Goal: Find specific page/section: Find specific page/section

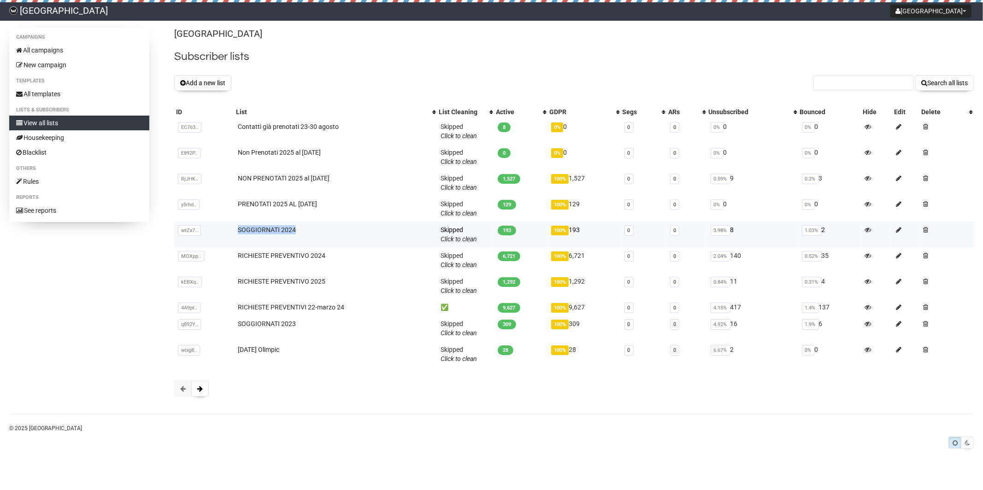
drag, startPoint x: 234, startPoint y: 229, endPoint x: 286, endPoint y: 236, distance: 53.0
click at [286, 236] on td "SOGGIORNATI 2024" at bounding box center [335, 235] width 203 height 26
copy link "SOGGIORNATI 2024"
copy link "RICHIESTE PREVENTIVO 2024"
copy link "RICHIESTE PREVENTIVO 2025"
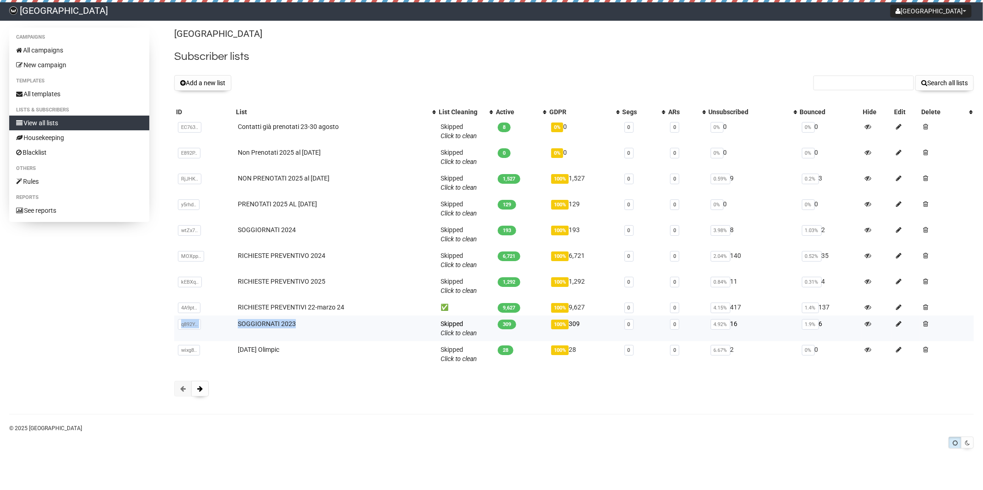
drag, startPoint x: 300, startPoint y: 326, endPoint x: 226, endPoint y: 316, distance: 74.0
click at [226, 316] on tr "q892Y.. q892Y4cLTG4mud8Op2Ls3EXg SOGGIORNATI 2023 Skipped You can be flagged fo…" at bounding box center [573, 329] width 799 height 26
click at [342, 322] on td "SOGGIORNATI 2023" at bounding box center [335, 329] width 203 height 26
drag, startPoint x: 320, startPoint y: 325, endPoint x: 240, endPoint y: 321, distance: 79.8
click at [240, 318] on td "SOGGIORNATI 2023" at bounding box center [335, 329] width 203 height 26
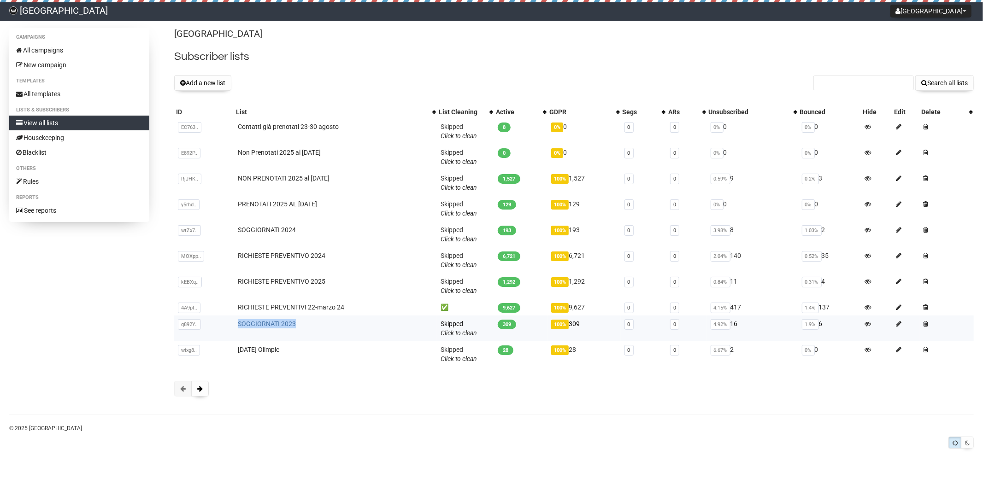
copy link "SOGGIORNATI 2023"
click at [199, 394] on button at bounding box center [200, 389] width 18 height 16
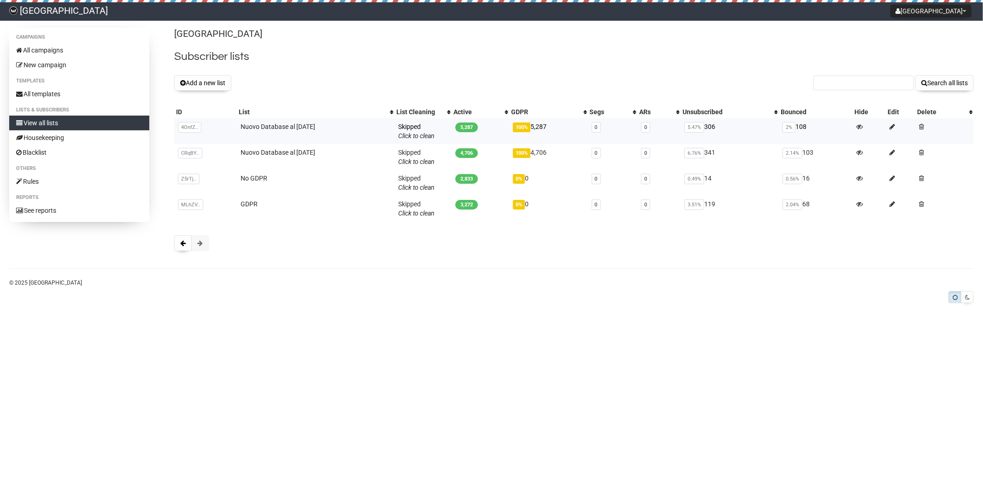
drag, startPoint x: 321, startPoint y: 126, endPoint x: 224, endPoint y: 127, distance: 97.2
click at [224, 127] on tr "4OnfZ.. 4OnfZAjucozQ892XfG2nFq7A Nuovo Database al 06.07.23 Skipped You can be …" at bounding box center [573, 131] width 799 height 26
copy tr "4OnfZAjucozQ892XfG2nFq7A Nuovo Database al 06.07.23"
drag, startPoint x: 253, startPoint y: 204, endPoint x: 247, endPoint y: 202, distance: 6.9
click at [237, 204] on td "GDPR" at bounding box center [316, 209] width 158 height 26
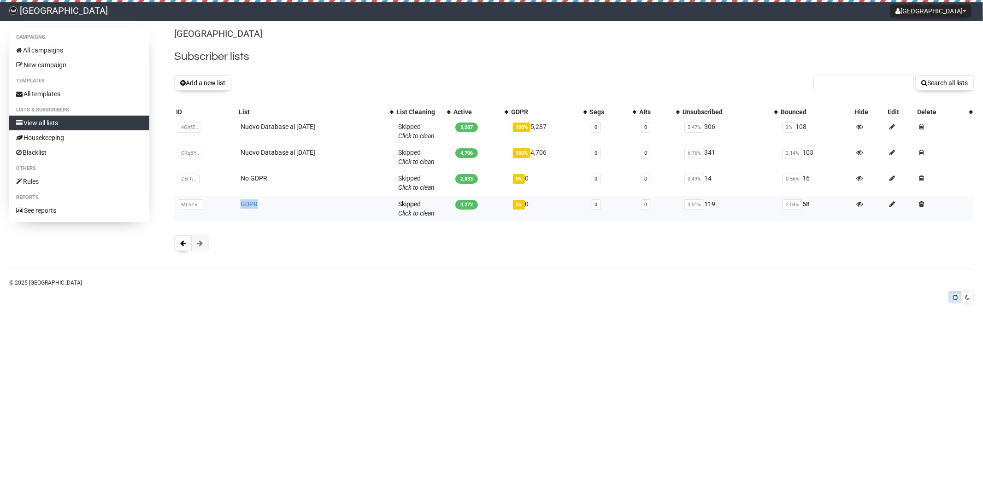
copy link "GDPR"
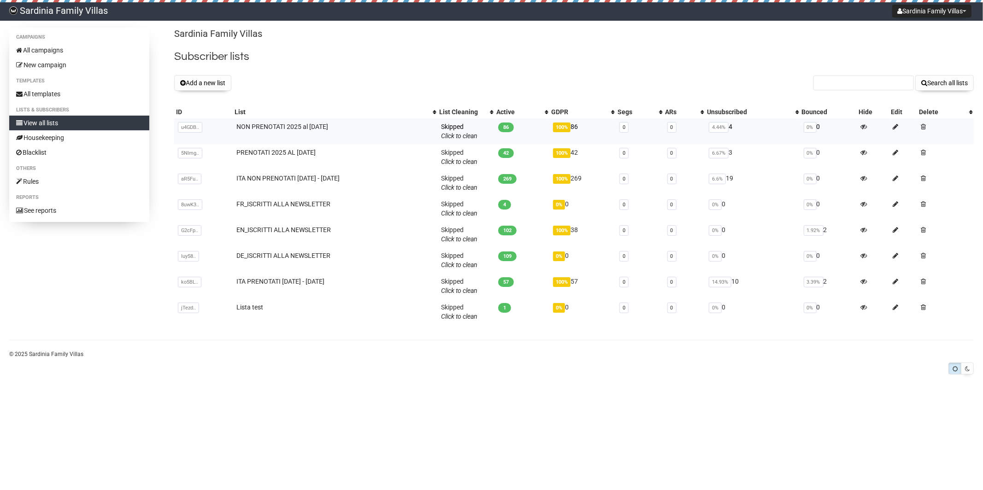
drag, startPoint x: 339, startPoint y: 127, endPoint x: 224, endPoint y: 125, distance: 115.2
click at [224, 125] on tr "u4GDB.. u4GDBlLfvLcRW4eOphaRtA NON PRENOTATI 2025 al 15.07.25 Skipped You can b…" at bounding box center [573, 131] width 799 height 26
copy tr "u4GDBlLfvLcRW4eOphaRtA NON PRENOTATI 2025 al 15.07.25"
copy link "ITA NON PRENOTATI 2023 - 2024"
drag, startPoint x: 333, startPoint y: 283, endPoint x: 225, endPoint y: 282, distance: 107.4
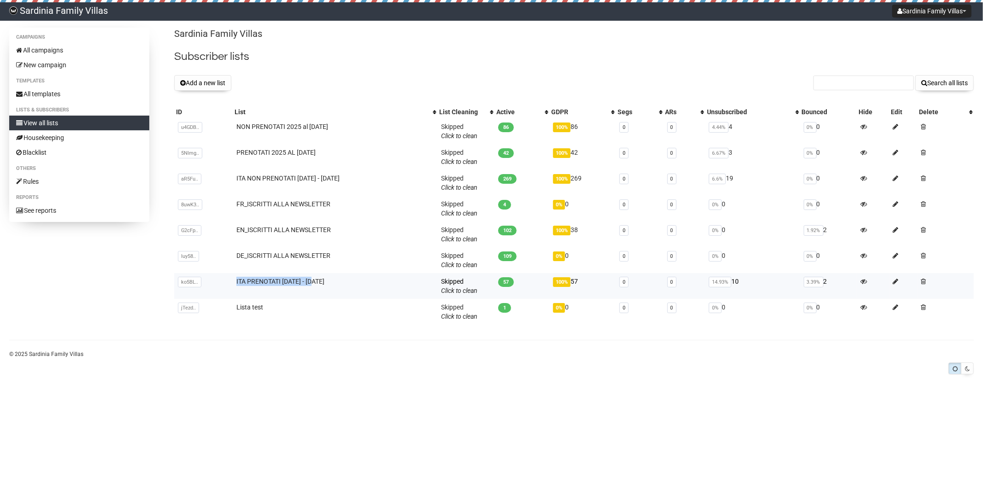
click at [225, 282] on tr "ko5BL.. ko5BLltpkVGSReqPsQ9eGw ITA PRENOTATI 2023 - 2024 Skipped You can be fla…" at bounding box center [573, 286] width 799 height 26
copy tr "ko5BLltpkVGSReqPsQ9eGw ITA PRENOTATI 2023 - 2024"
